Goal: Transaction & Acquisition: Purchase product/service

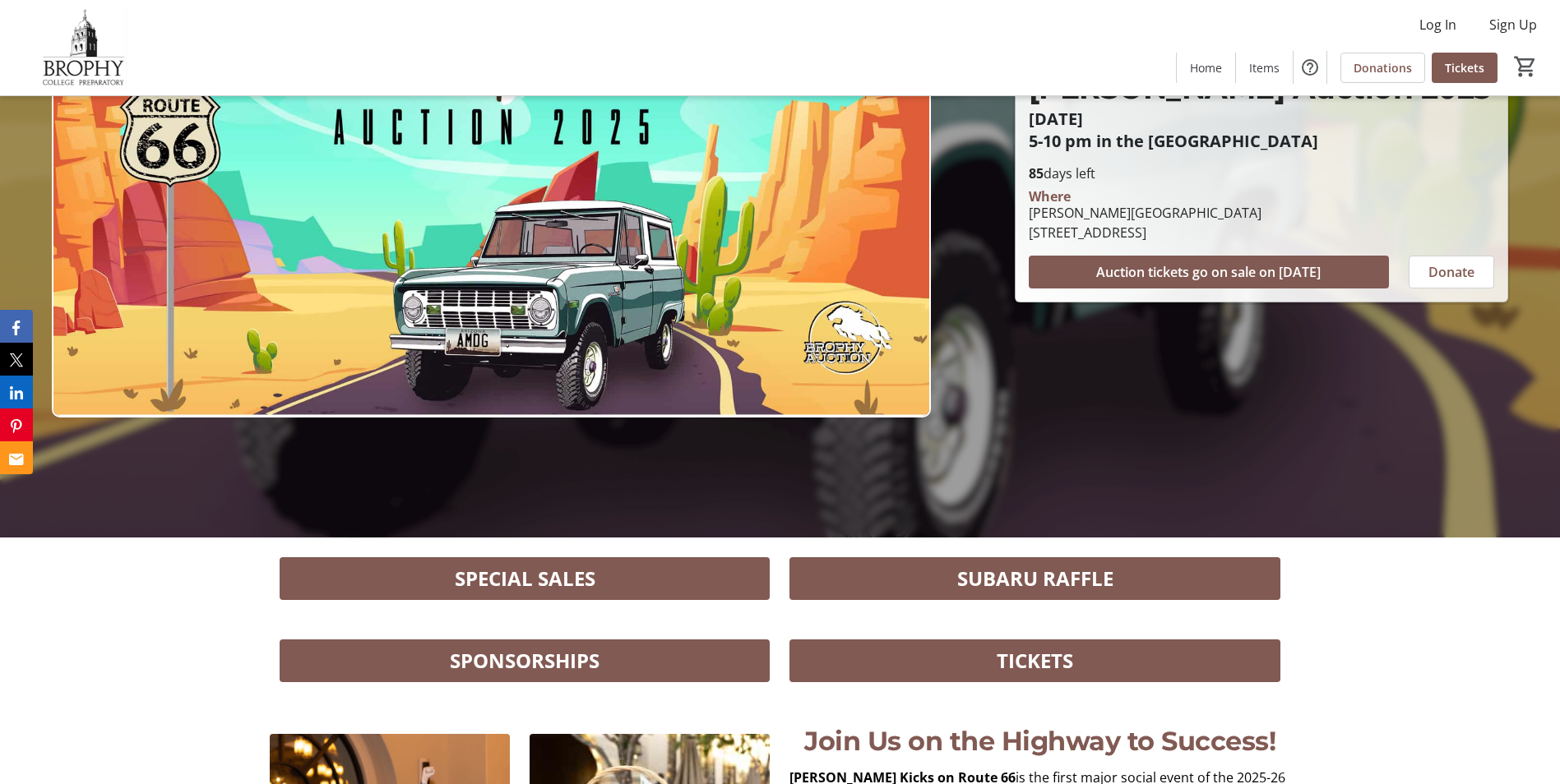
scroll to position [234, 0]
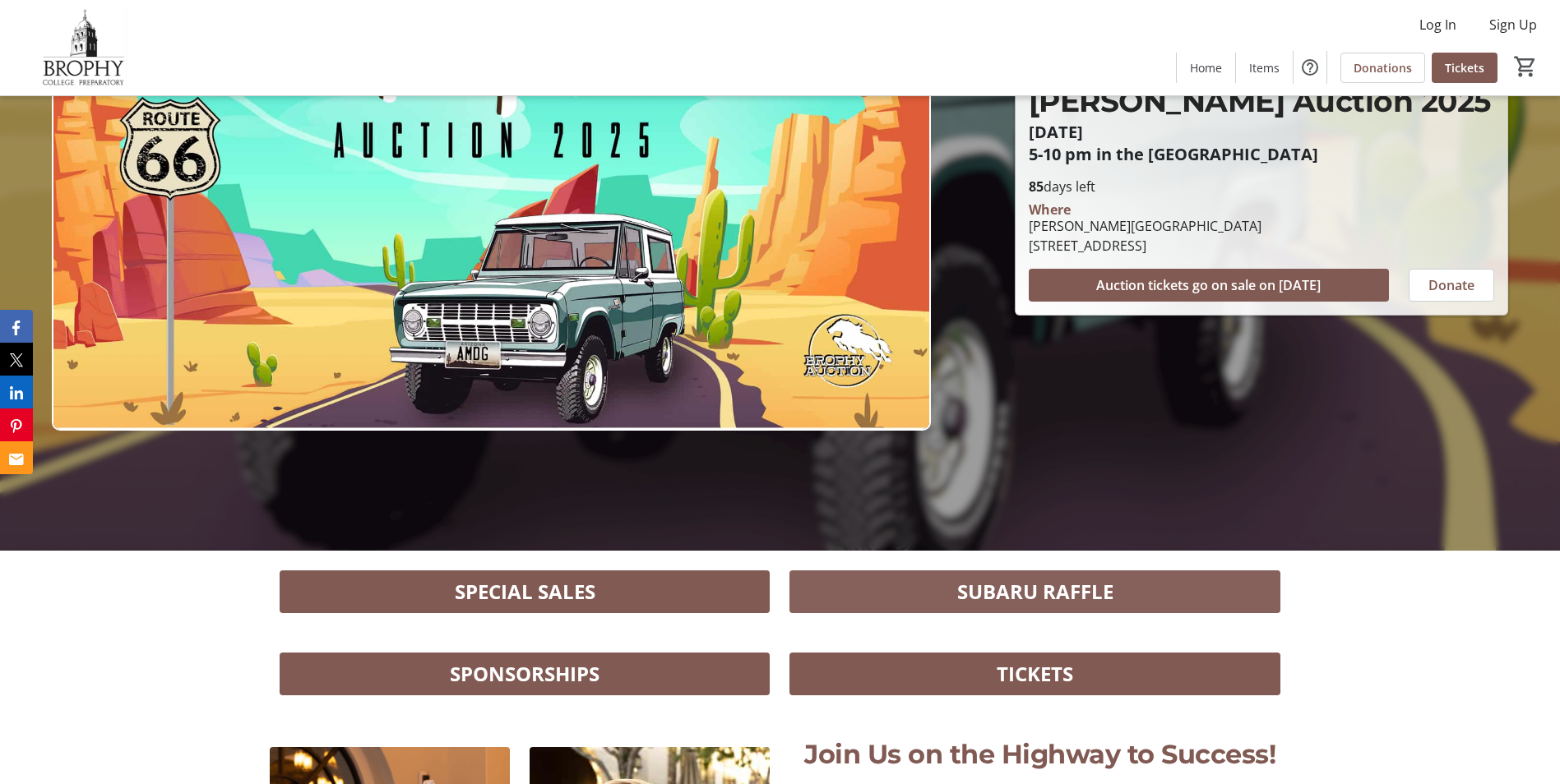
click at [1116, 594] on span at bounding box center [1034, 592] width 490 height 40
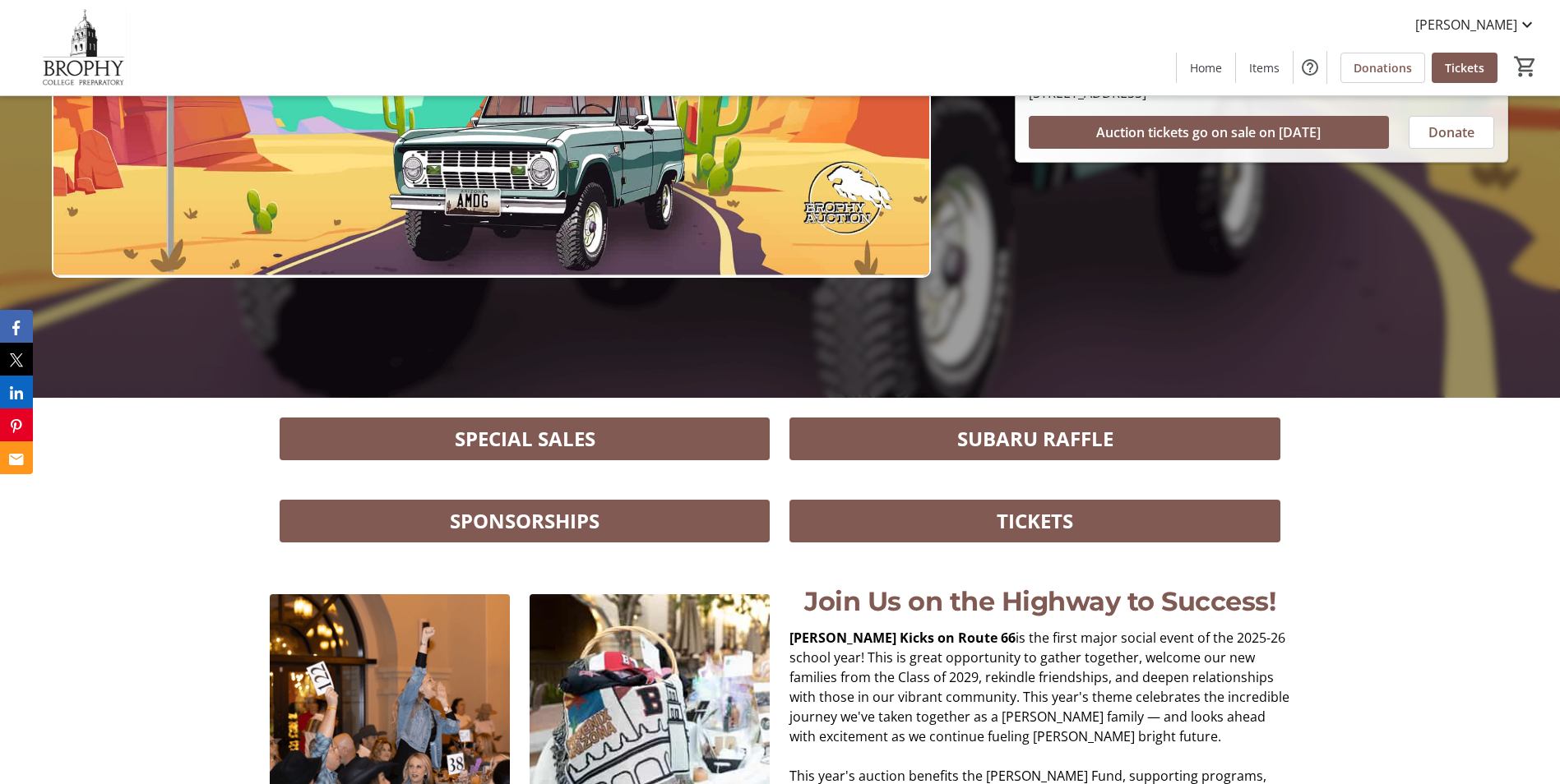
scroll to position [398, 0]
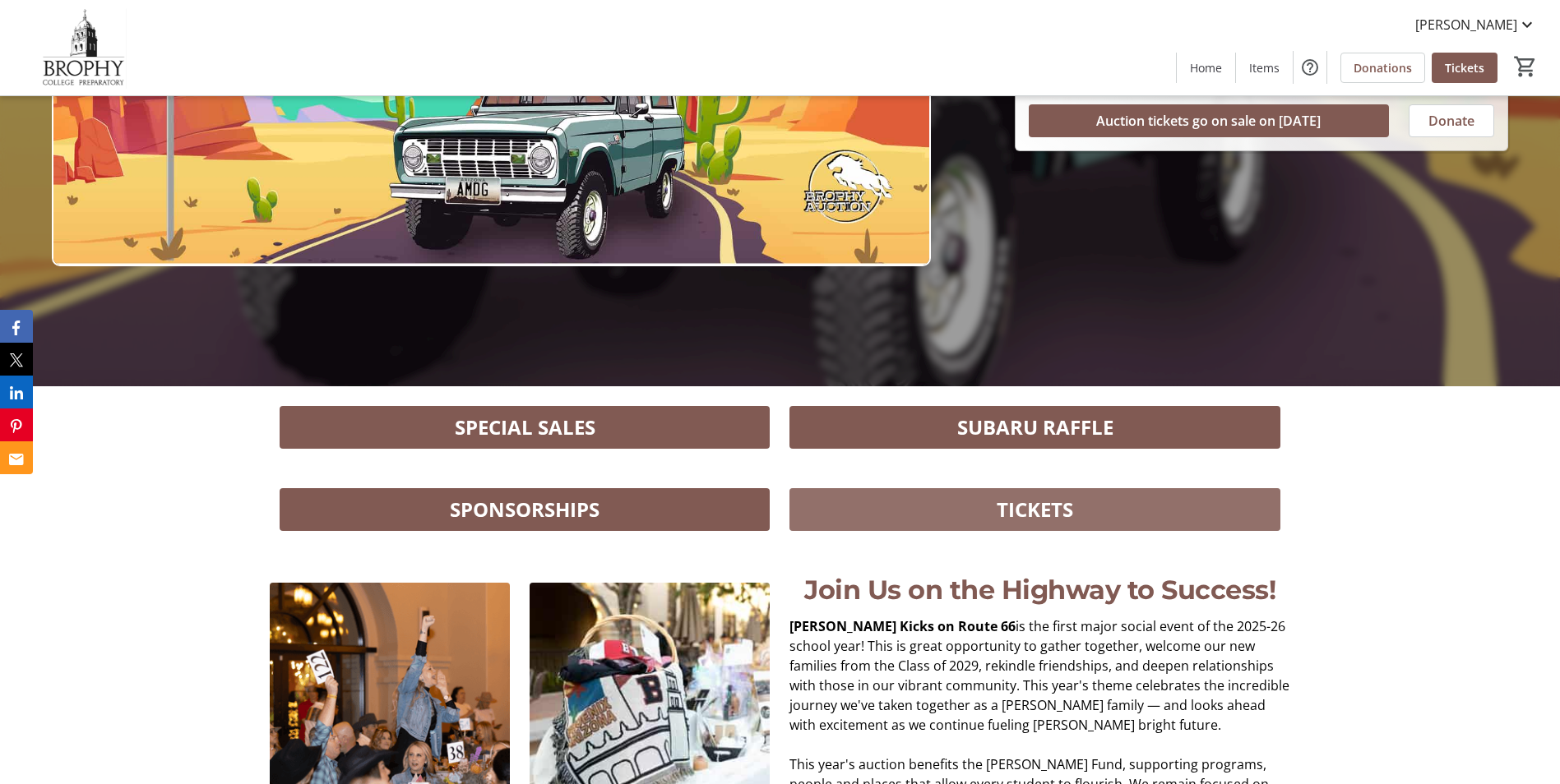
click at [1068, 508] on span "TICKETS" at bounding box center [1035, 510] width 76 height 30
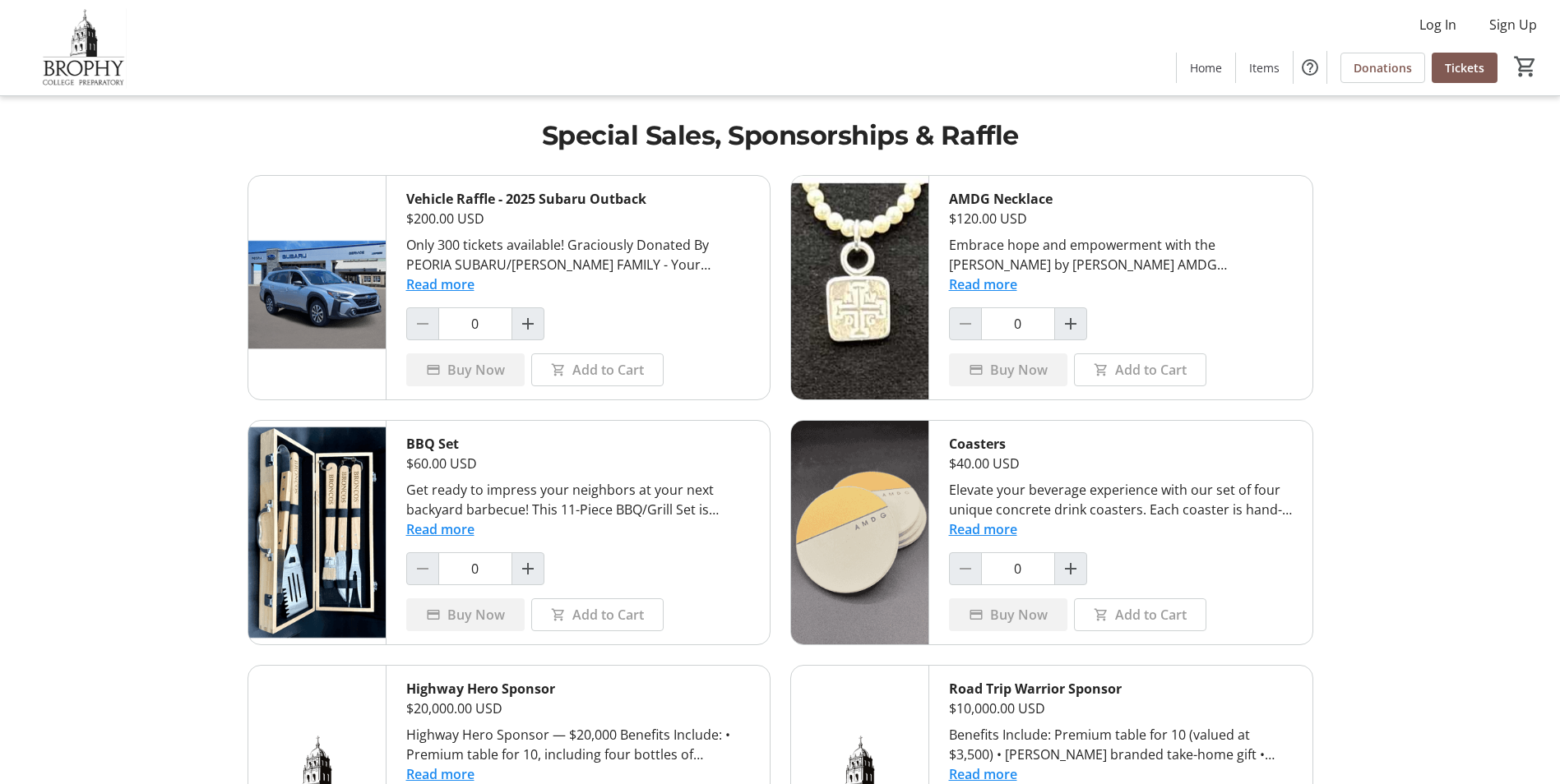
click at [466, 285] on button "Read more" at bounding box center [440, 284] width 69 height 19
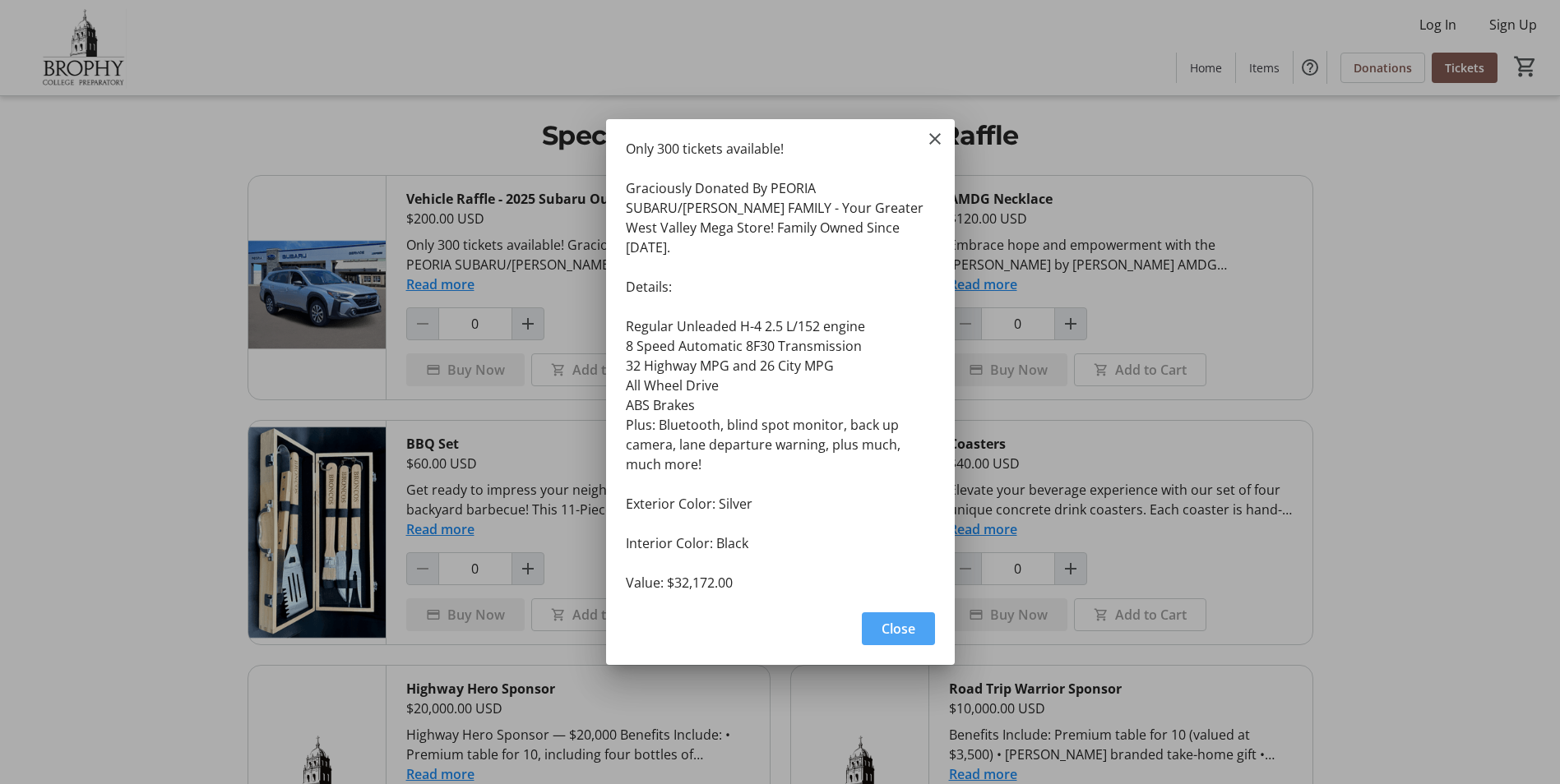
click at [921, 622] on span "button" at bounding box center [899, 629] width 73 height 40
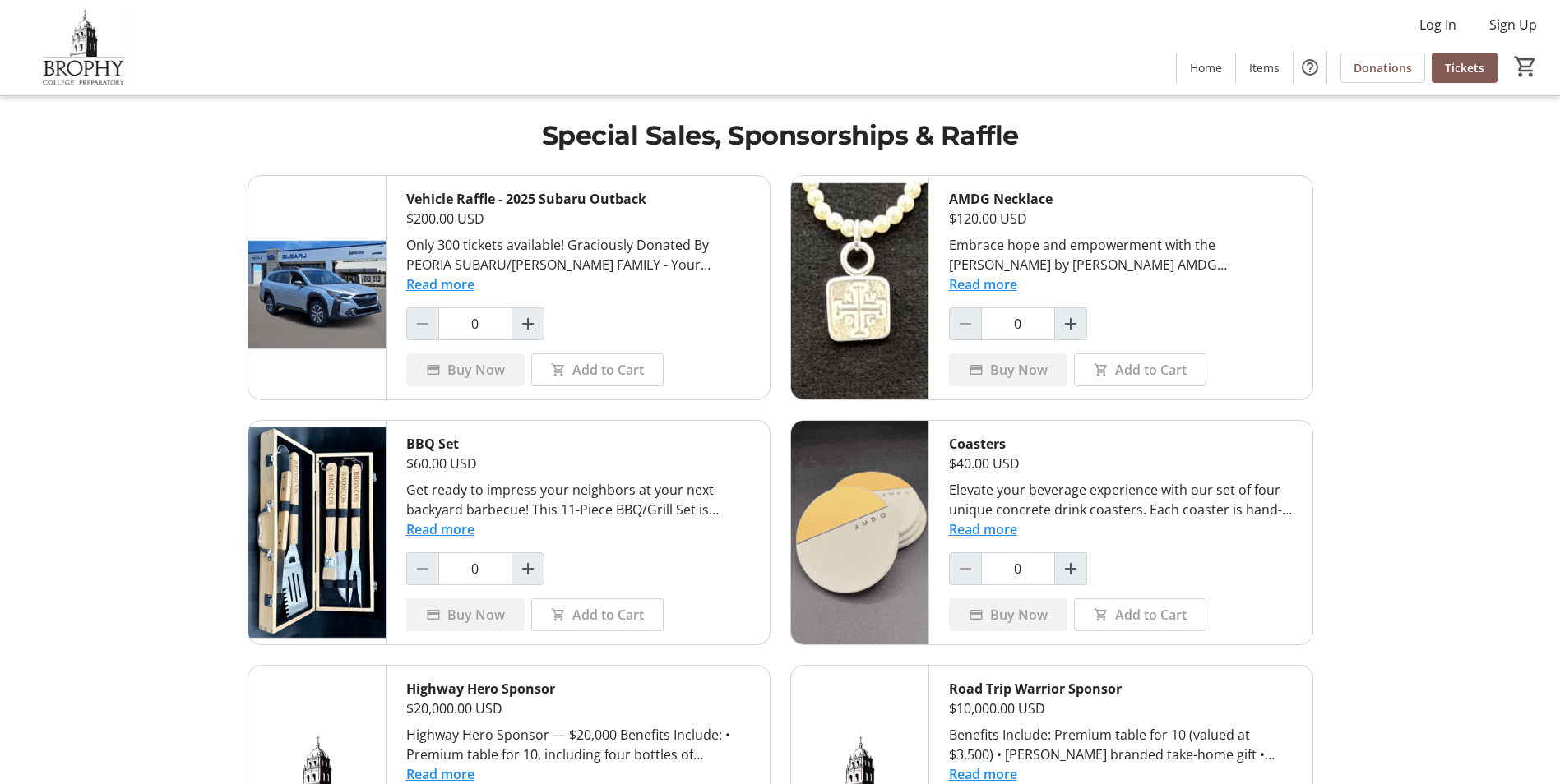
click at [488, 372] on div "Buy Now" at bounding box center [466, 370] width 119 height 33
click at [528, 326] on mat-icon "Increment by one" at bounding box center [528, 323] width 19 height 19
type input "1"
click at [472, 364] on span "Buy Now" at bounding box center [476, 369] width 58 height 19
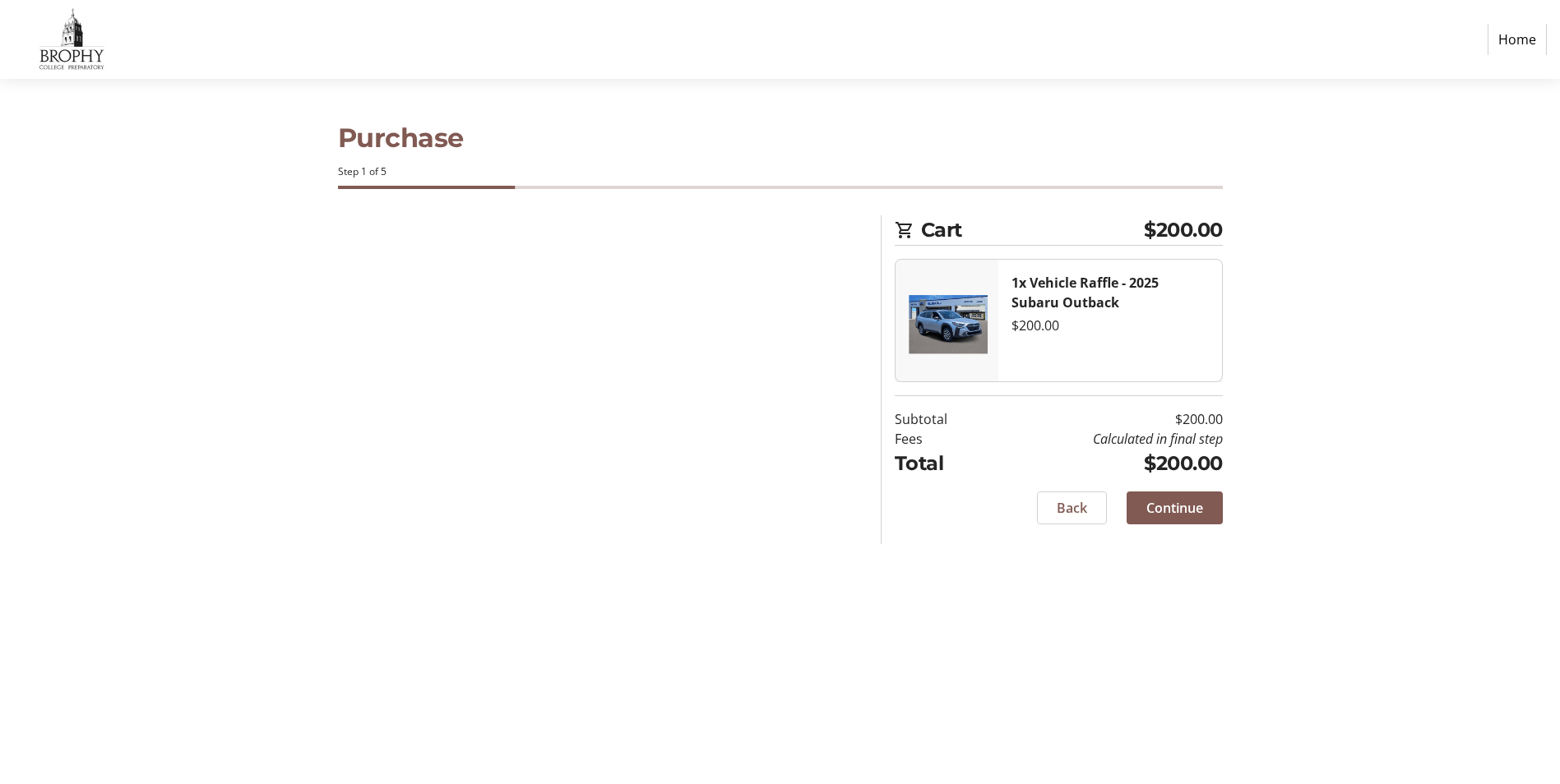
select select "US"
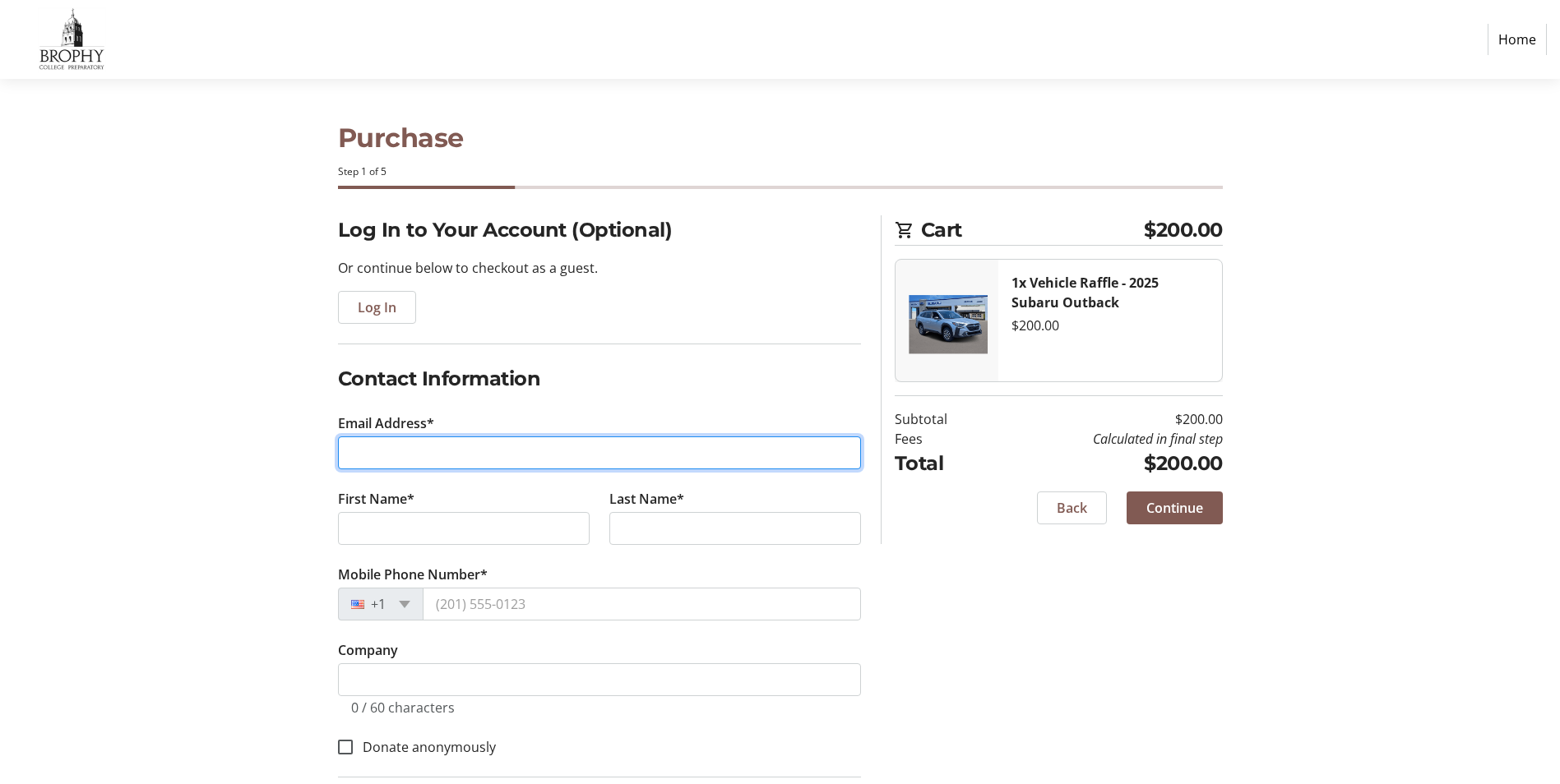
click at [525, 457] on input "Email Address*" at bounding box center [600, 453] width 523 height 33
type input "dchyder862@gmail.com"
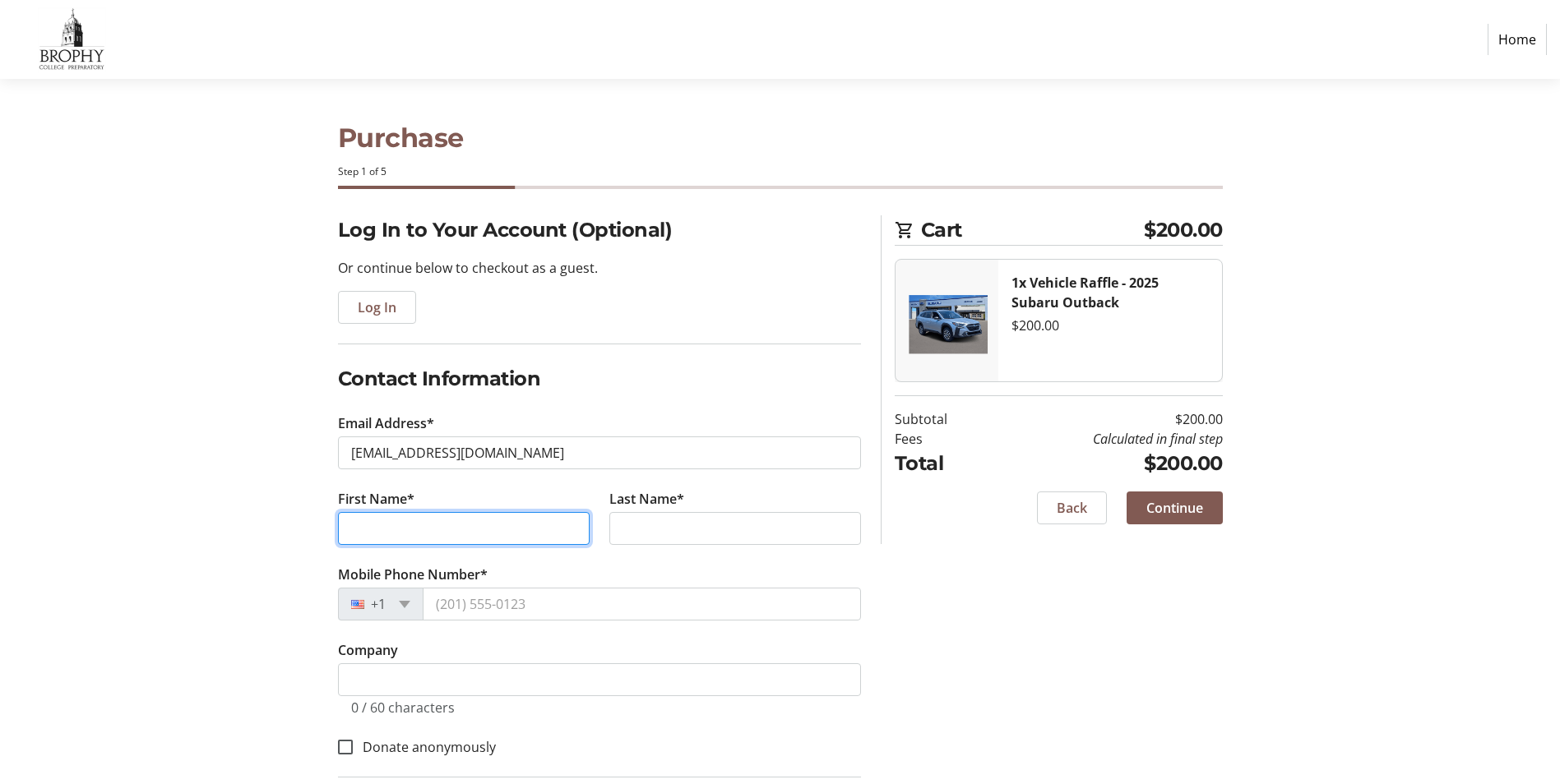
type input "davidcharles"
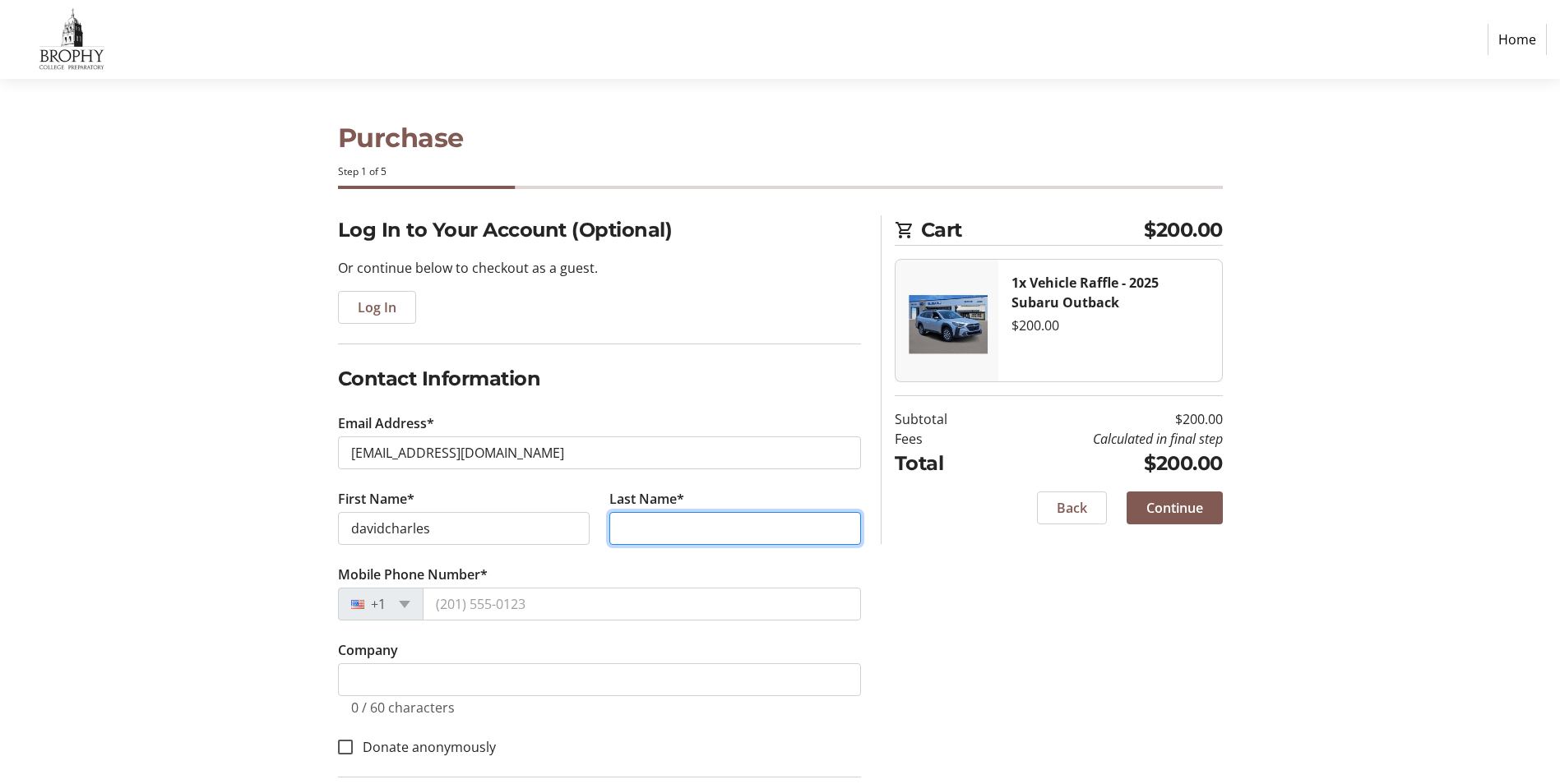
type input "hyder"
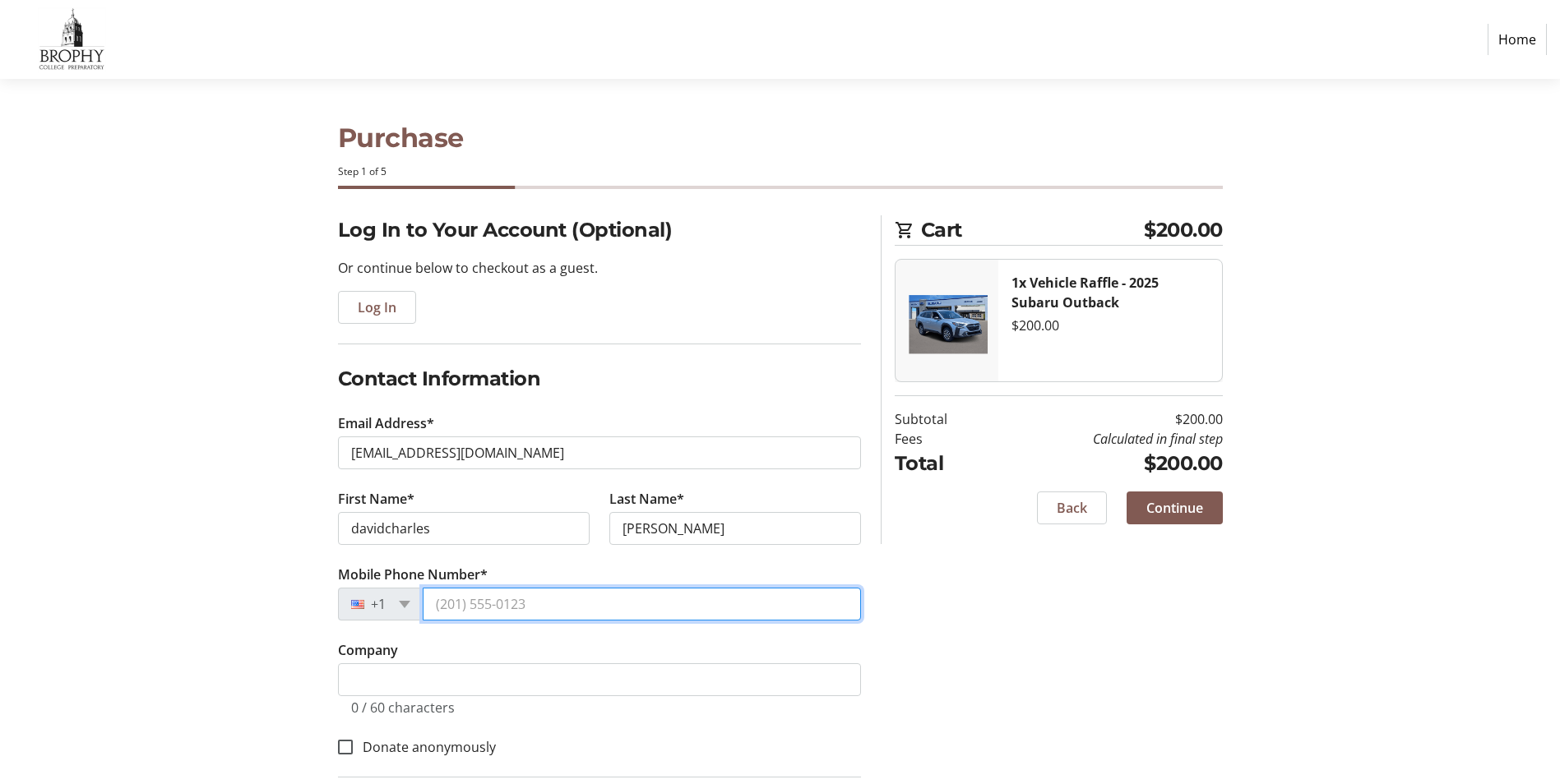
type input "1 (623) 223-007"
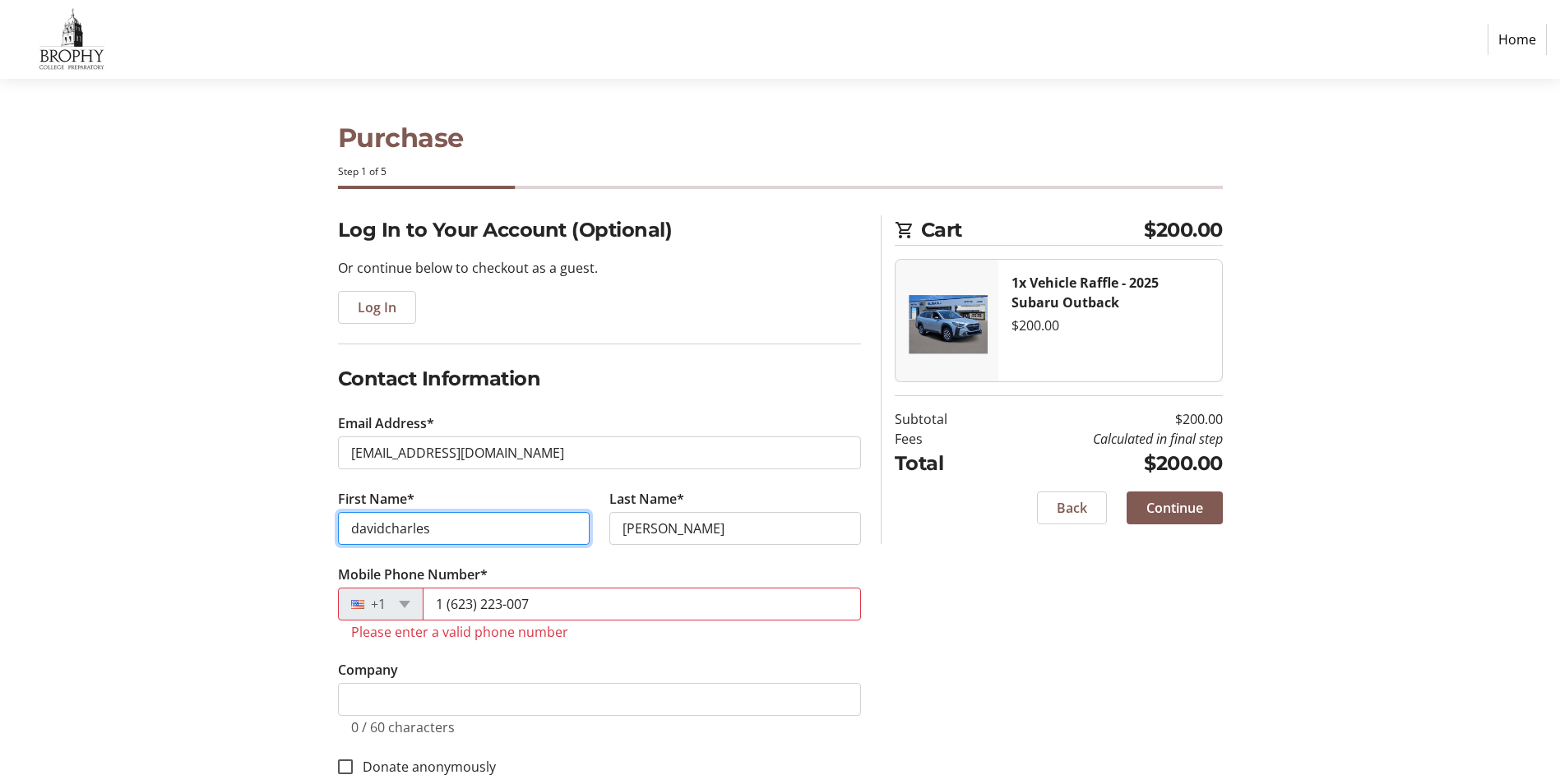
click at [383, 528] on input "davidcharles" at bounding box center [463, 528] width 252 height 33
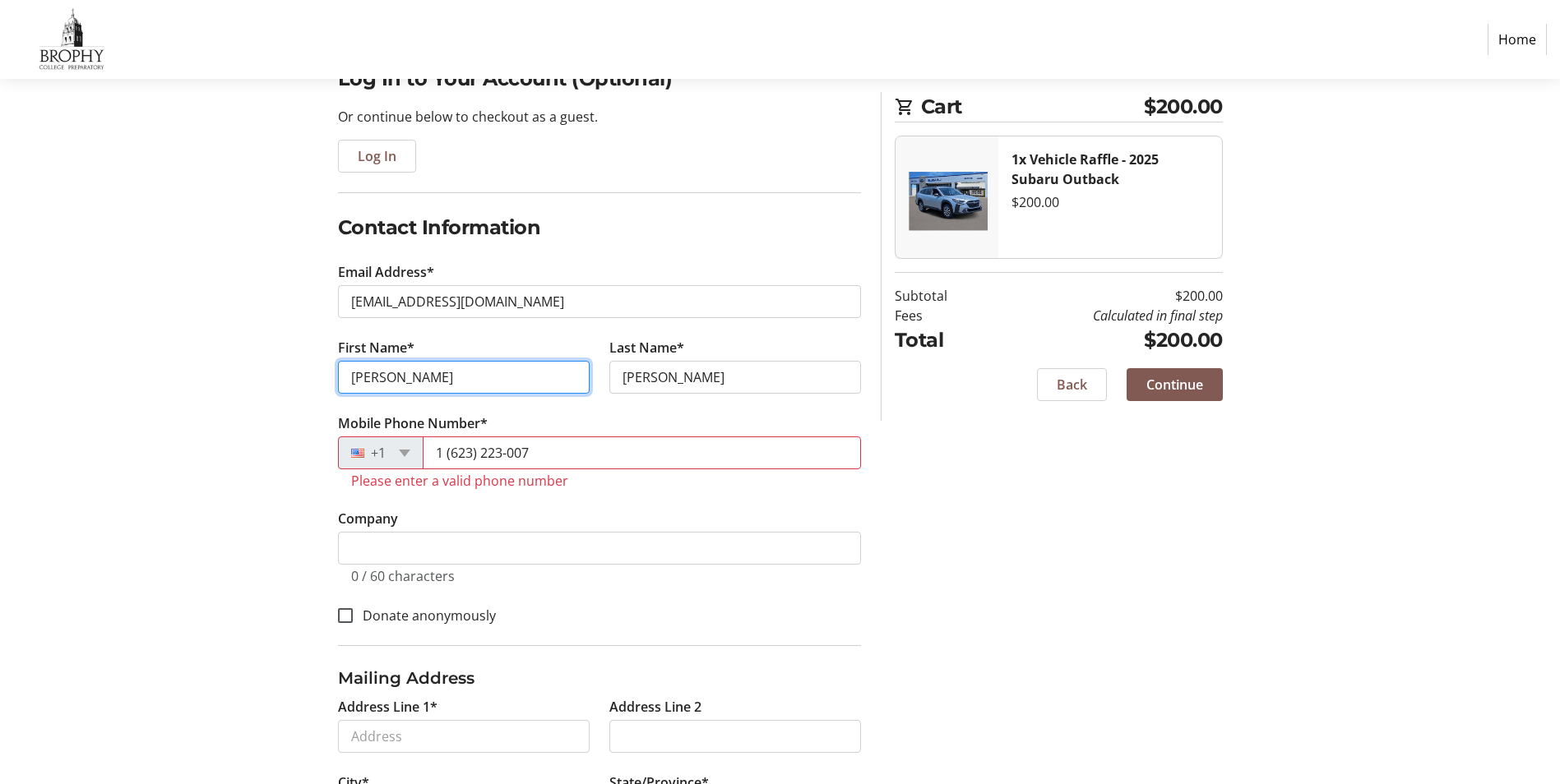
scroll to position [164, 0]
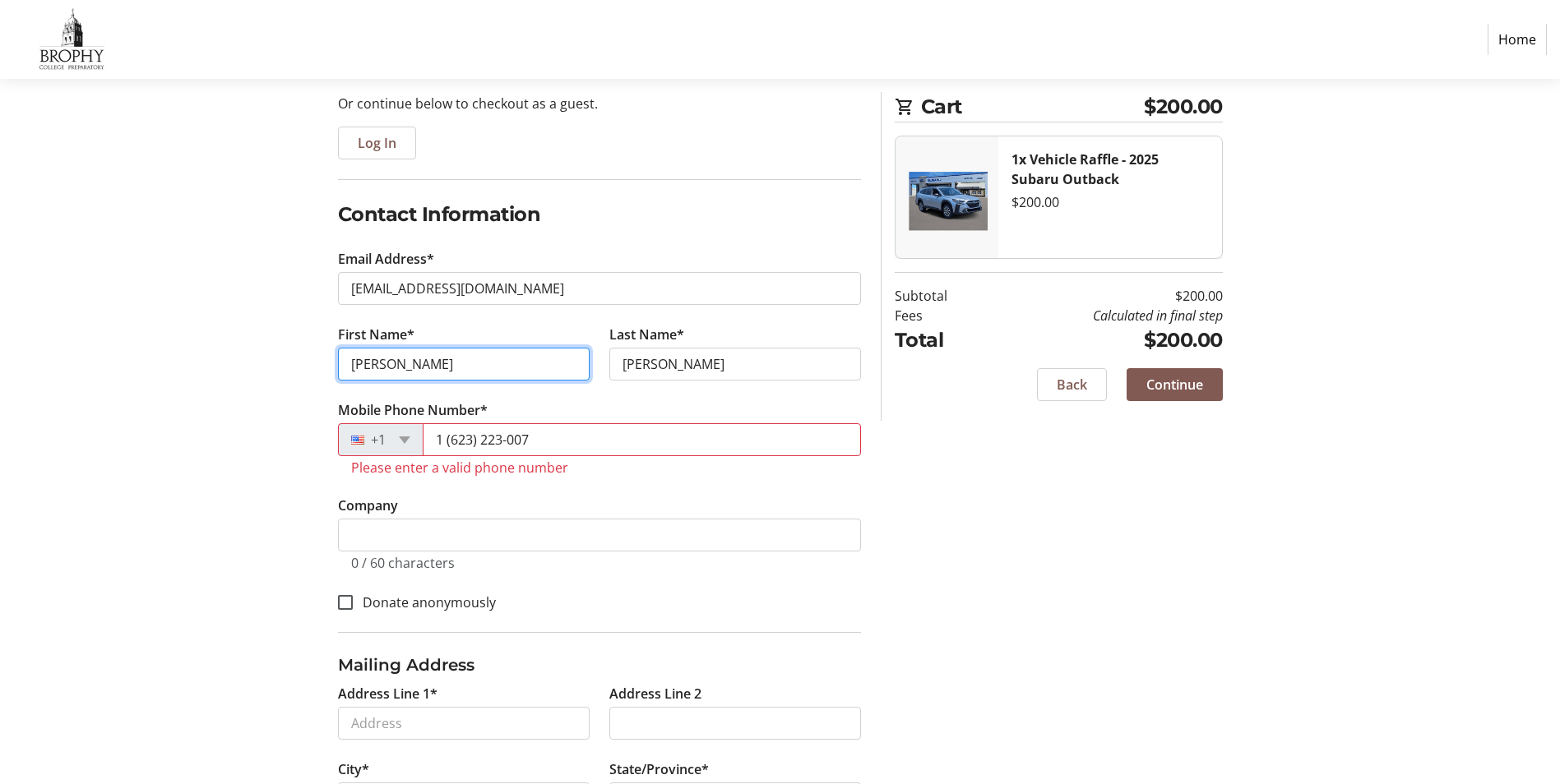
type input "david"
drag, startPoint x: 553, startPoint y: 441, endPoint x: 409, endPoint y: 447, distance: 144.1
click at [409, 447] on div "+1 1 (623) 223-007" at bounding box center [600, 439] width 523 height 33
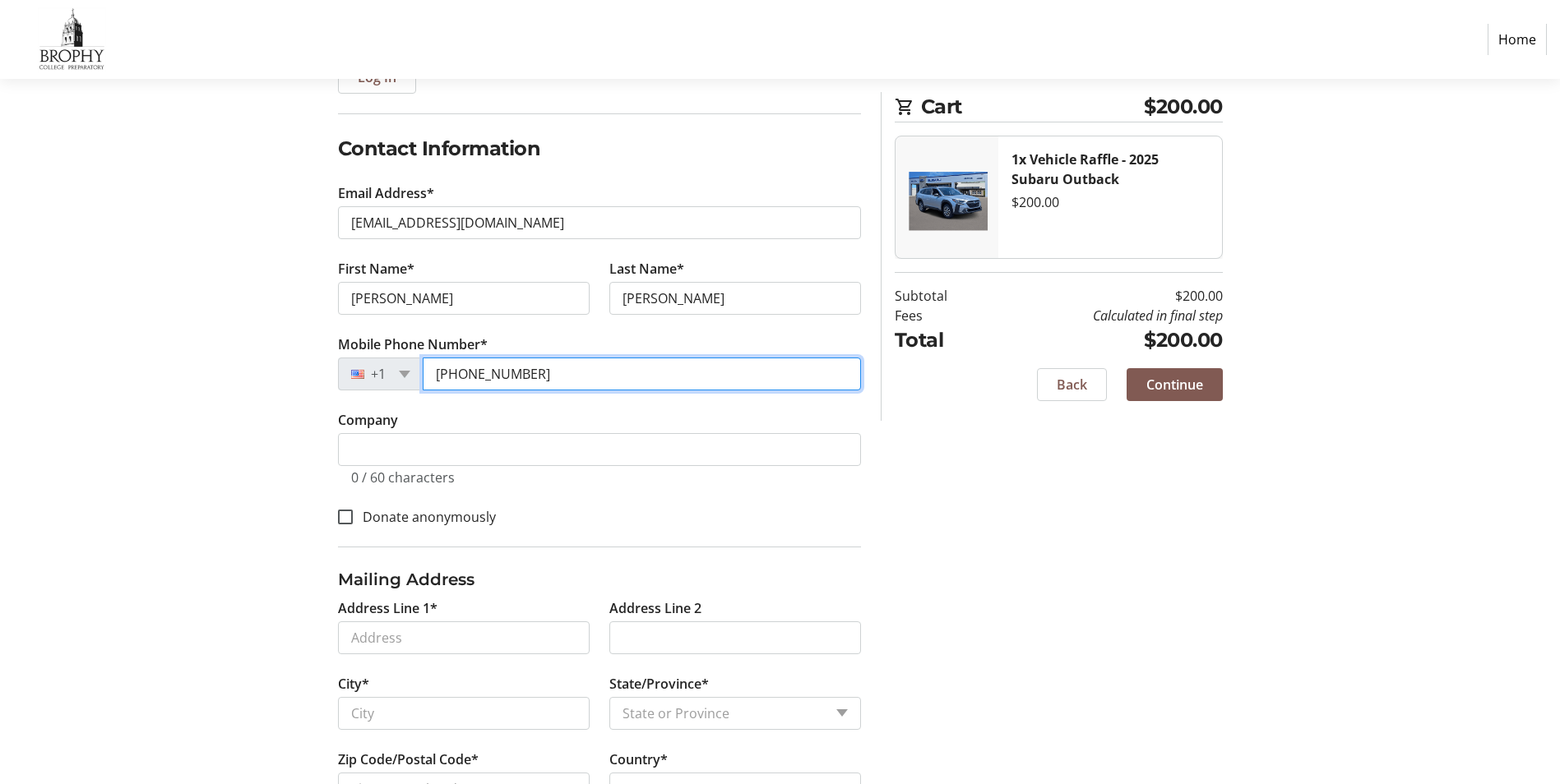
scroll to position [246, 0]
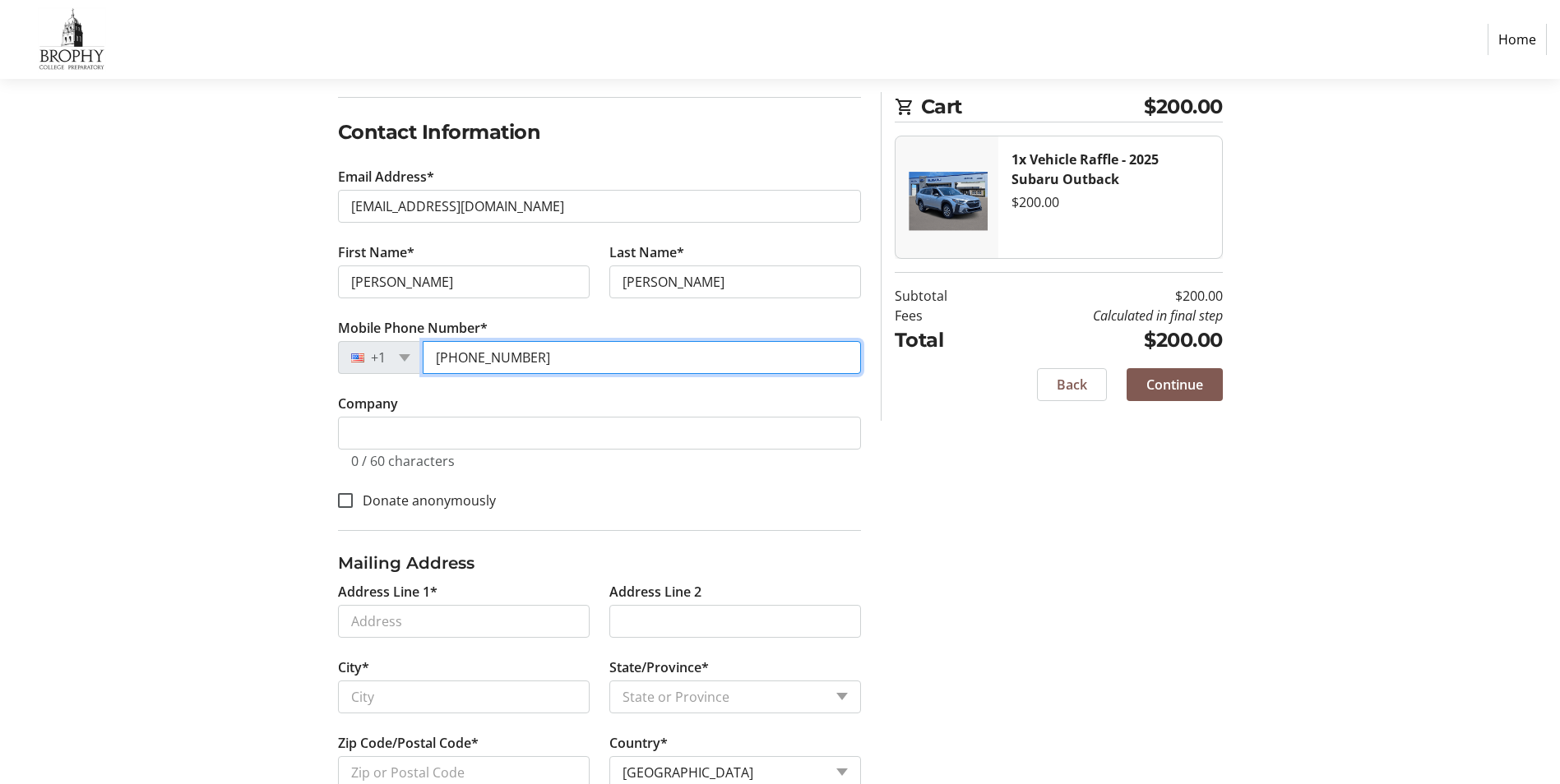
type input "(623) 223-0071"
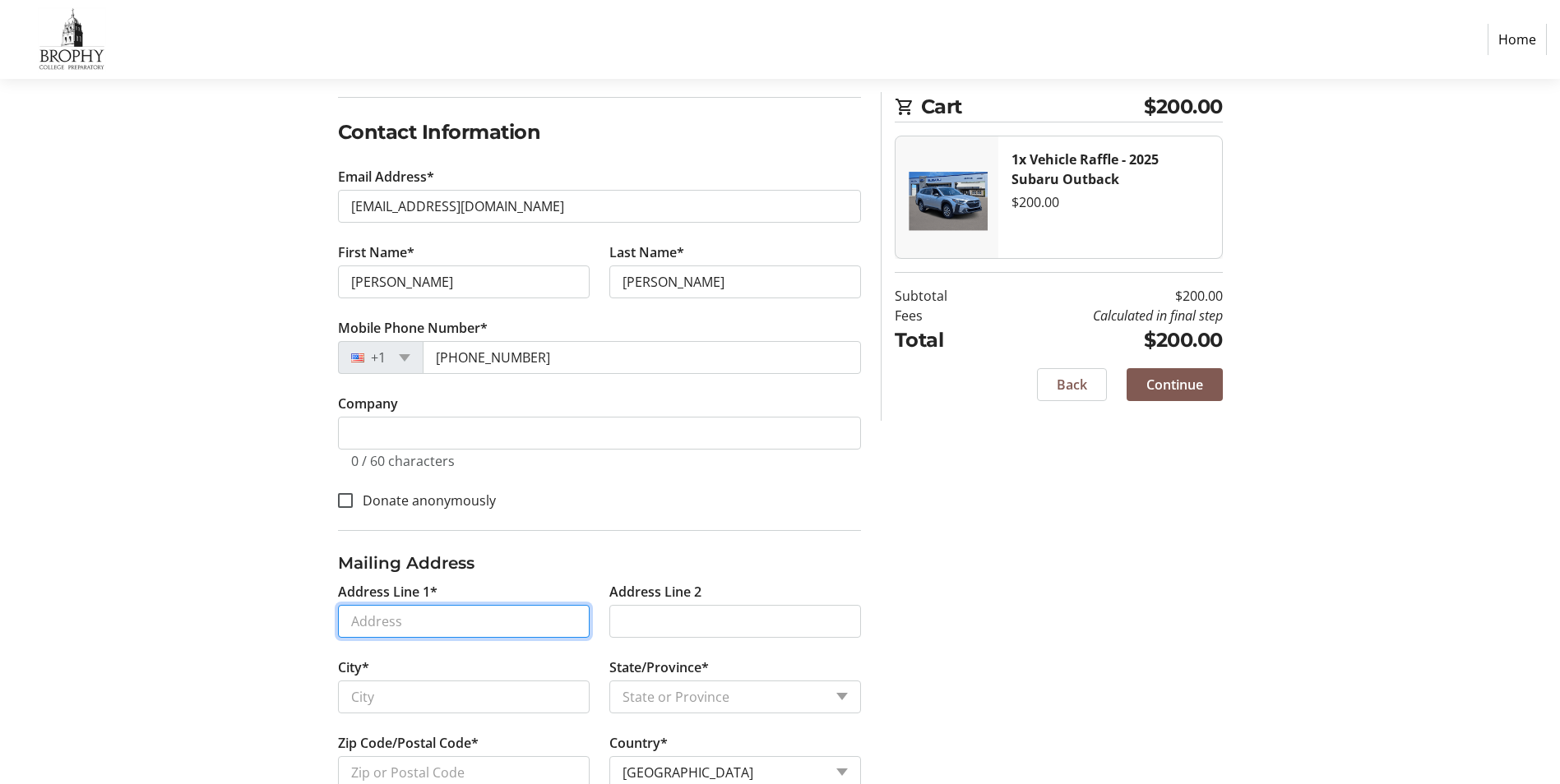
click at [582, 620] on input "Address Line 1*" at bounding box center [463, 621] width 252 height 33
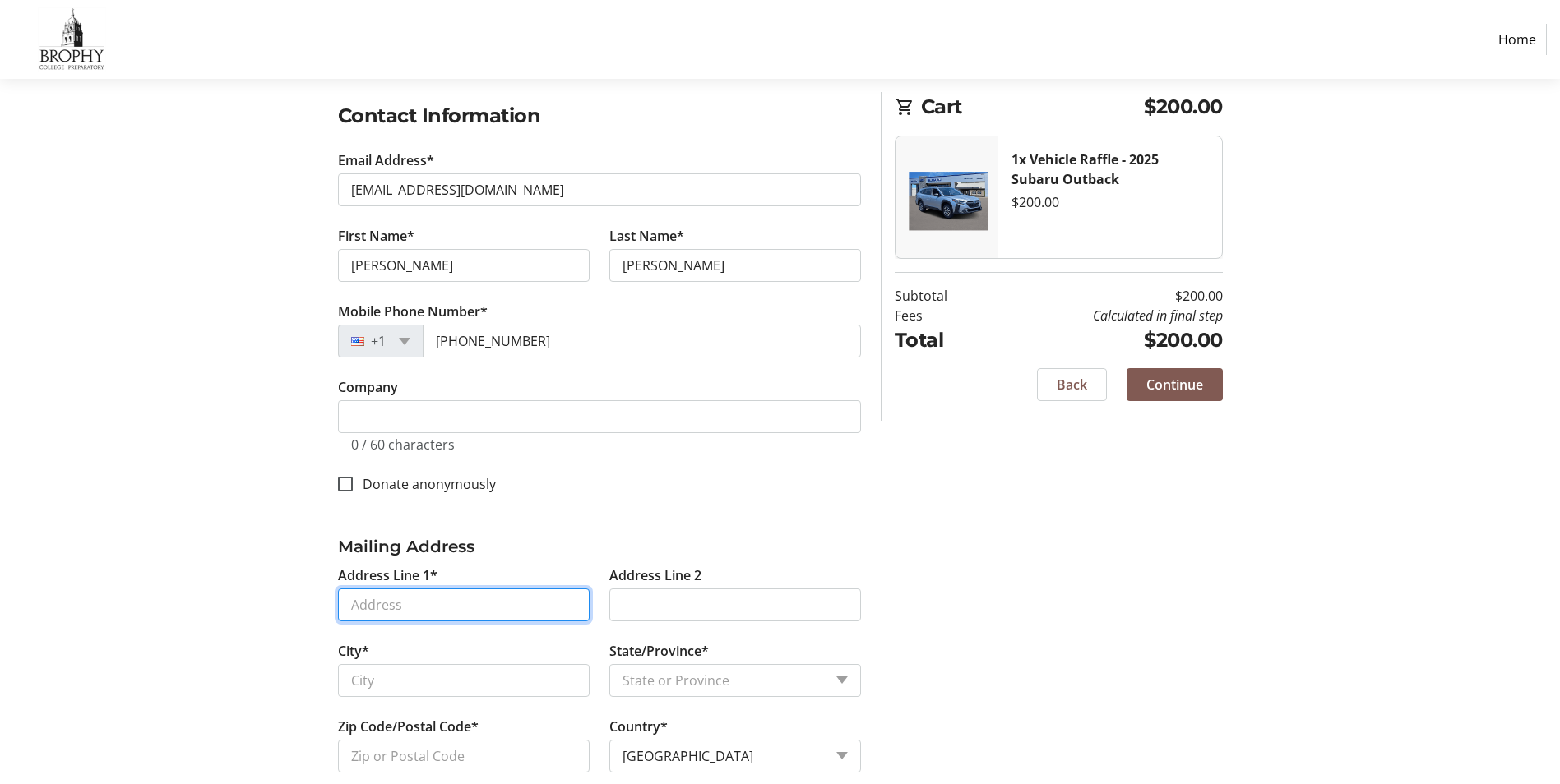
scroll to position [291, 0]
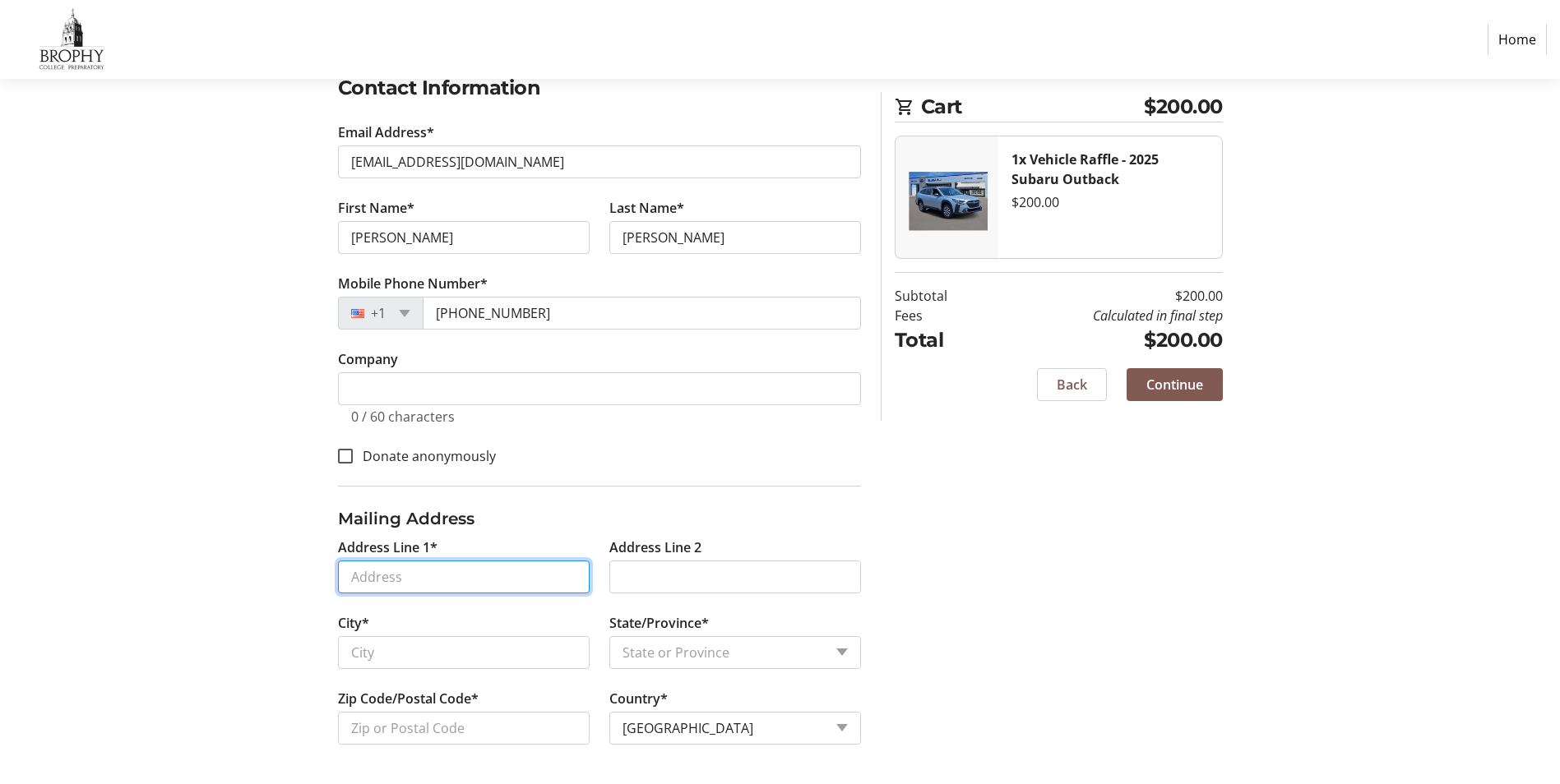
click at [353, 574] on input "Address Line 1*" at bounding box center [463, 577] width 252 height 33
type input "13151 W Coronado Rd"
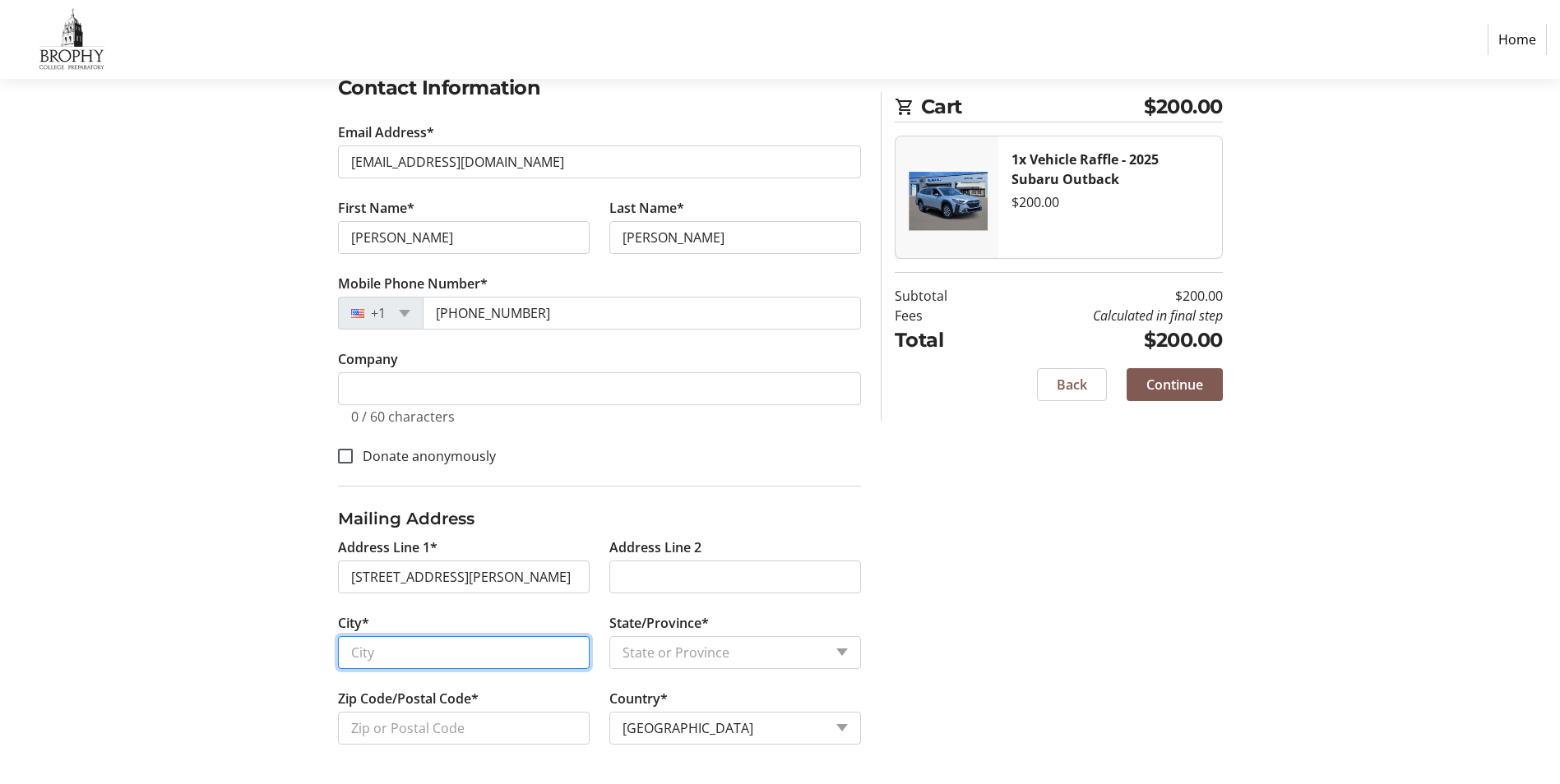
type input "Goodyear"
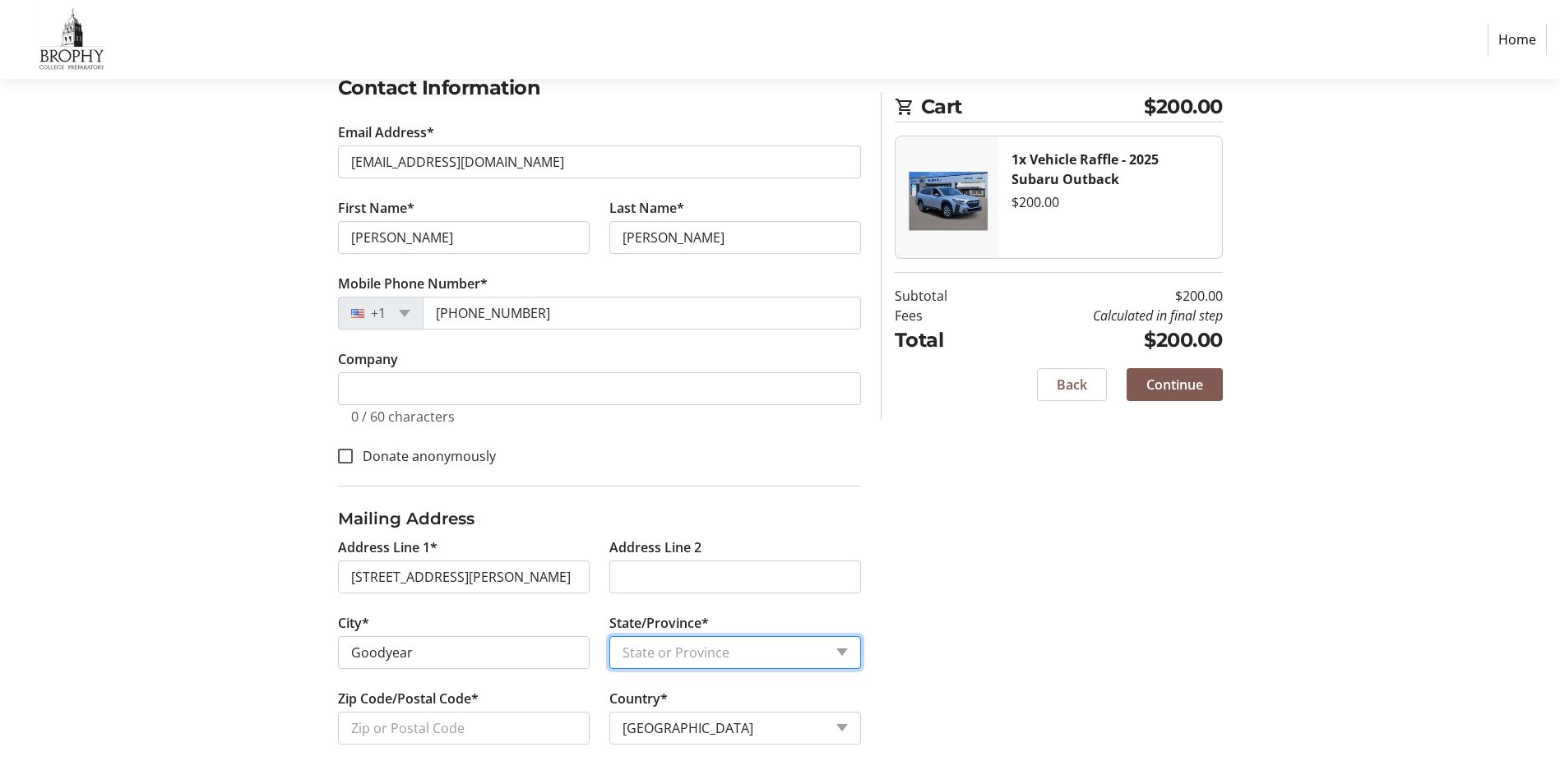
select select "AZ"
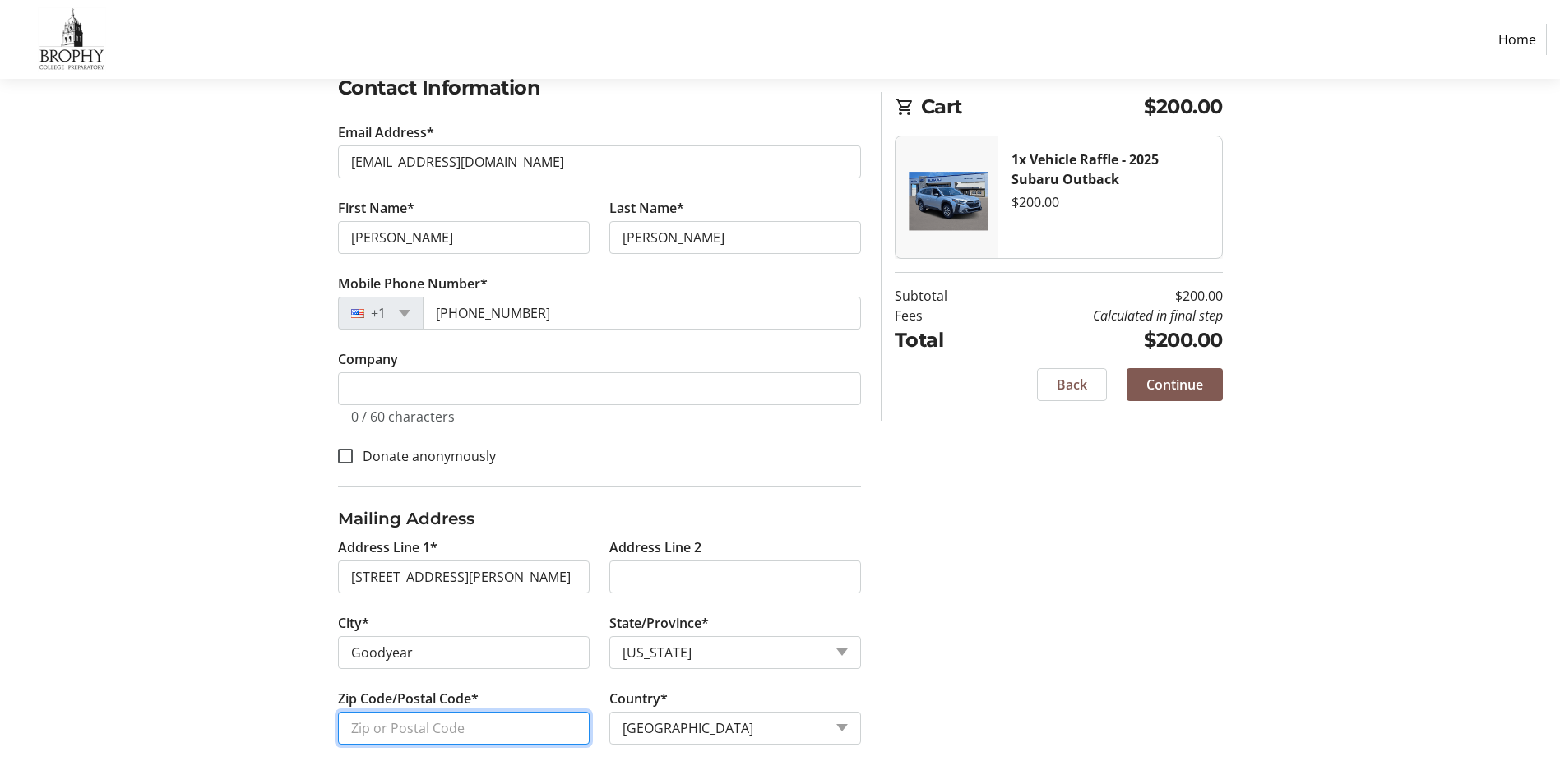
type input "85395"
click at [1200, 382] on span "Continue" at bounding box center [1175, 384] width 57 height 19
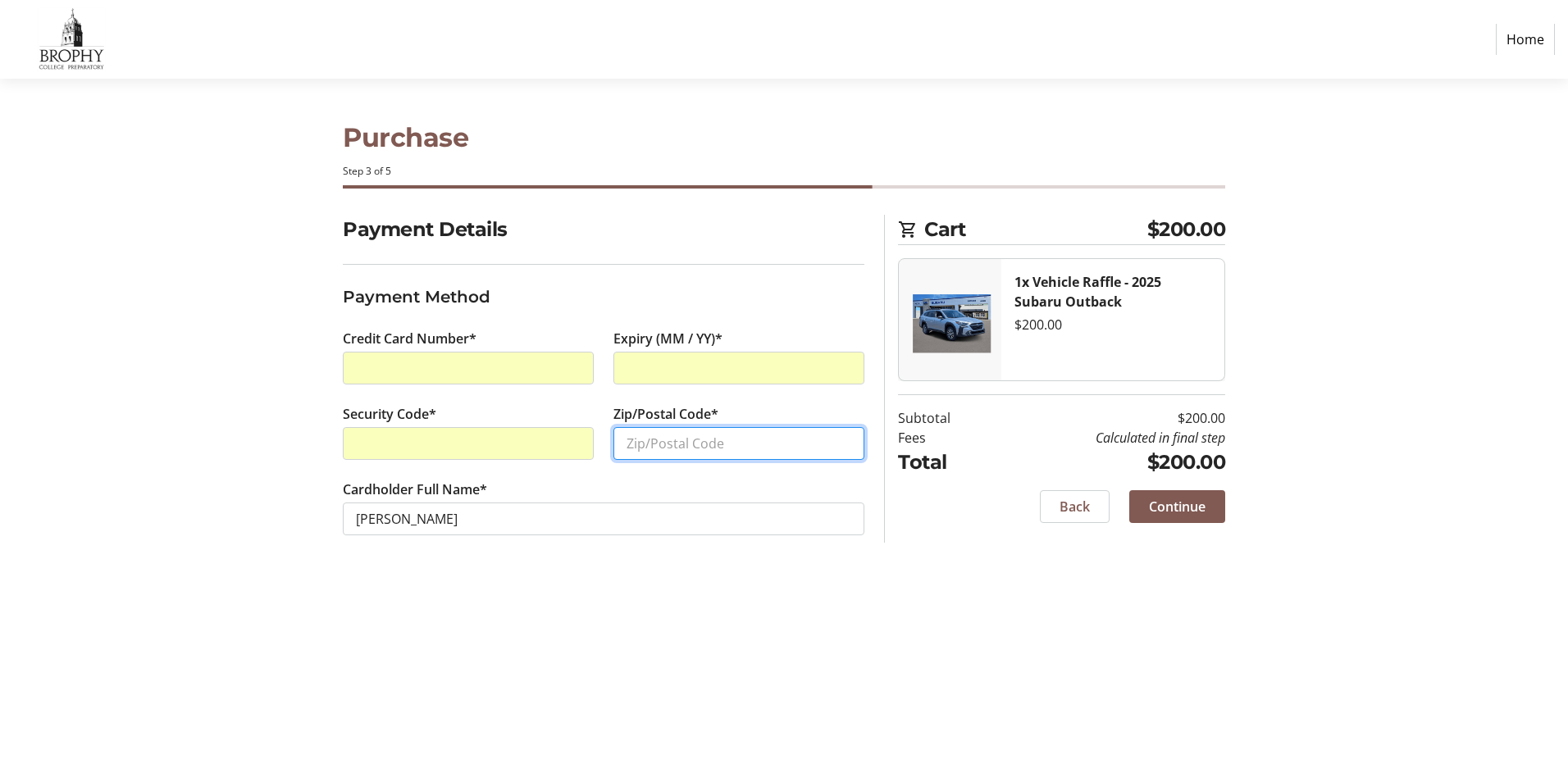
click at [747, 446] on input "Zip/Postal Code*" at bounding box center [738, 443] width 251 height 33
type input "85395"
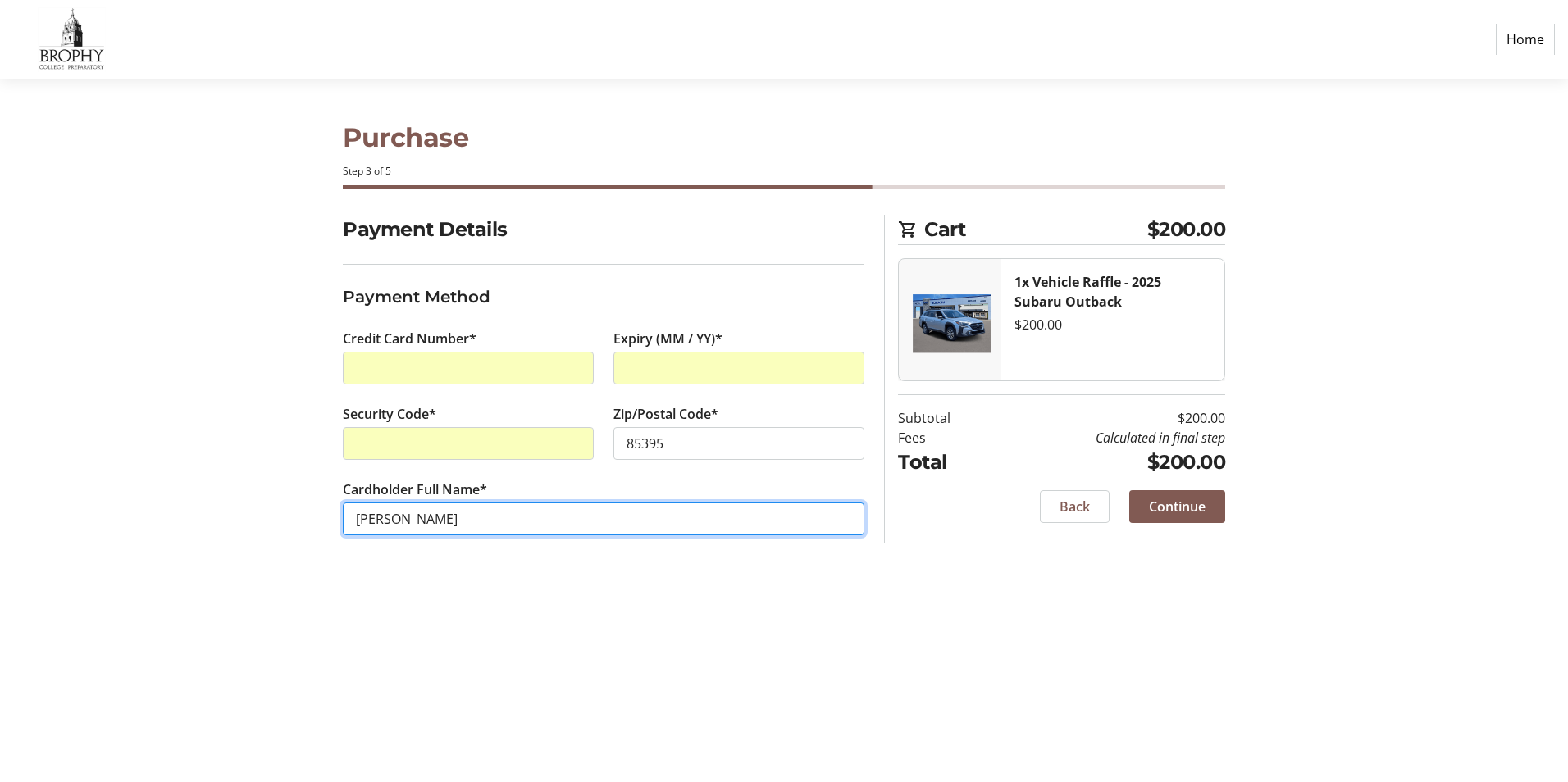
click at [396, 523] on input "[PERSON_NAME]" at bounding box center [604, 519] width 522 height 33
type input "david c hyder"
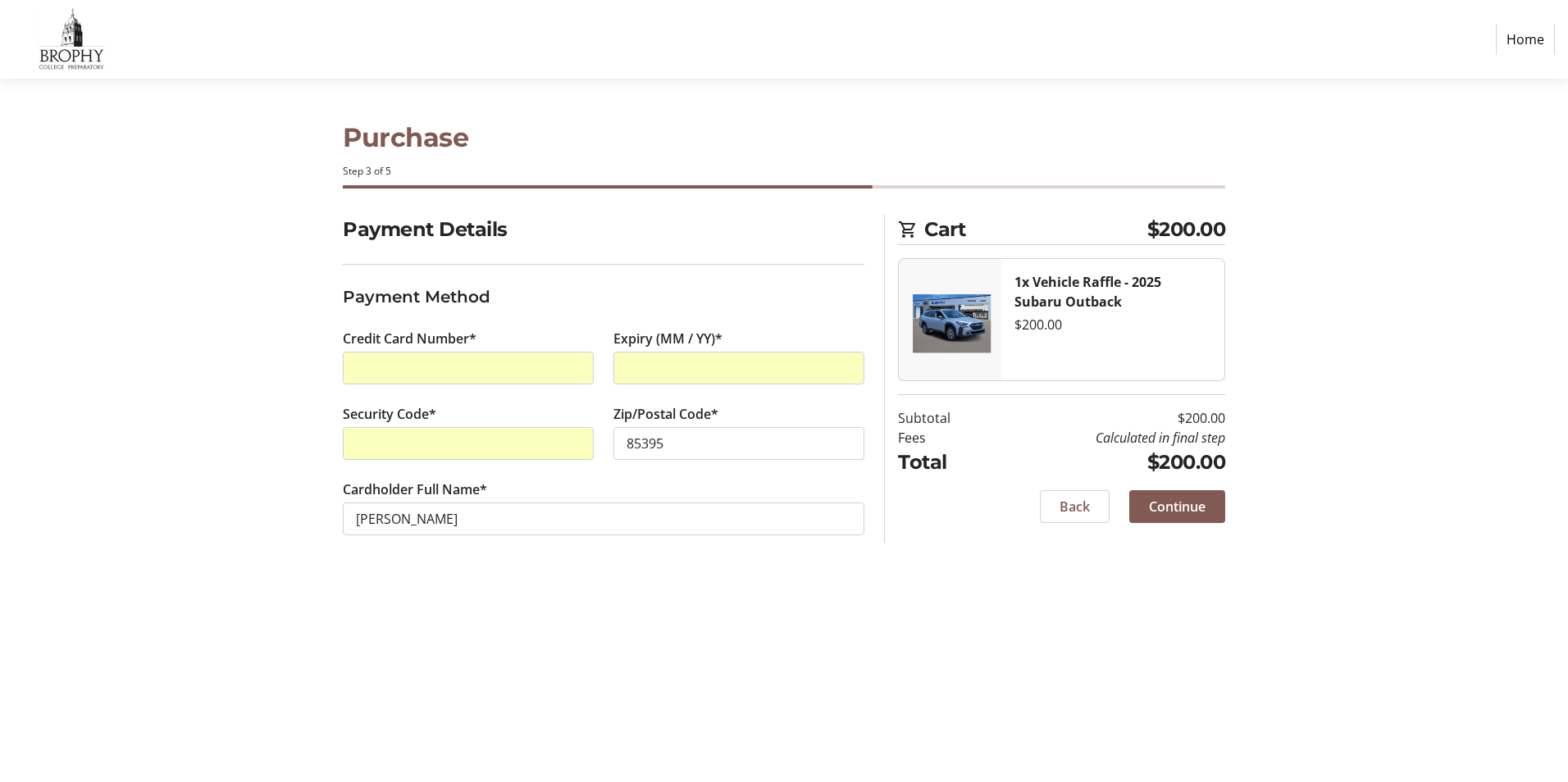
click at [1195, 513] on span "Continue" at bounding box center [1176, 506] width 57 height 19
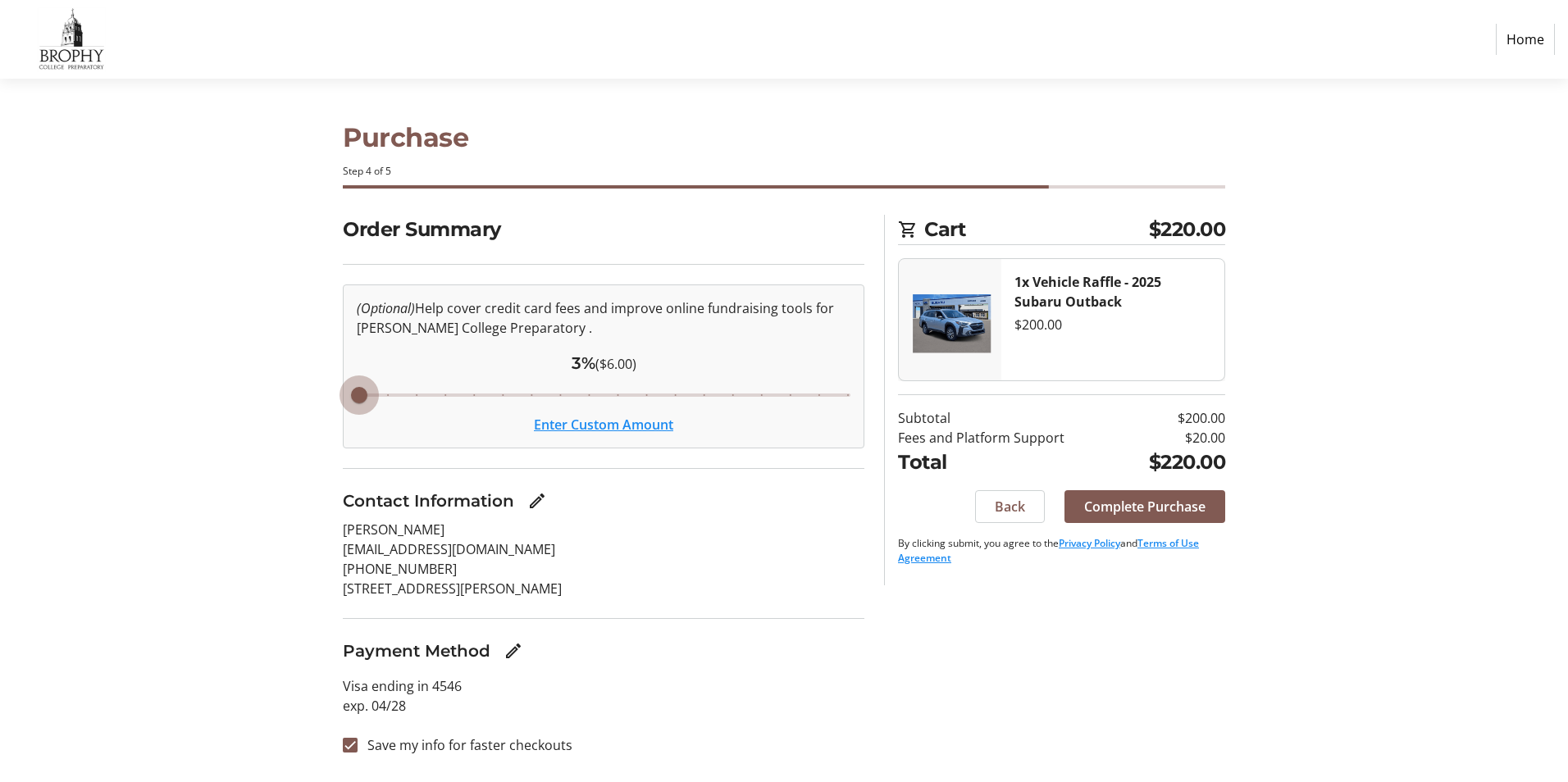
drag, startPoint x: 562, startPoint y: 396, endPoint x: 331, endPoint y: 412, distance: 231.6
type input "3"
click at [339, 412] on input "Cover fees percentage" at bounding box center [603, 395] width 528 height 36
click at [1191, 506] on span "Complete Purchase" at bounding box center [1145, 506] width 122 height 19
